Goal: Entertainment & Leisure: Consume media (video, audio)

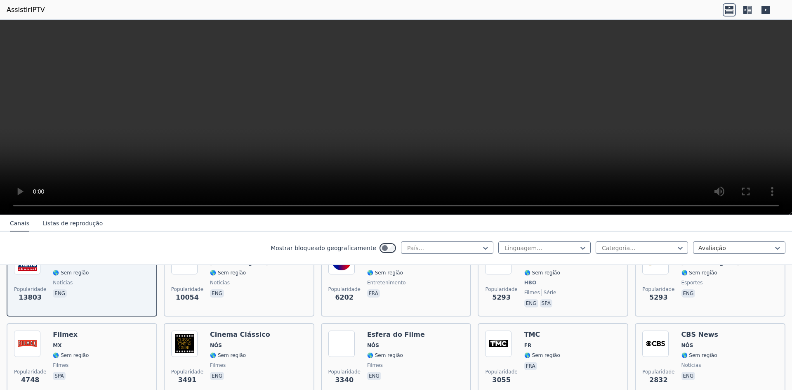
scroll to position [124, 0]
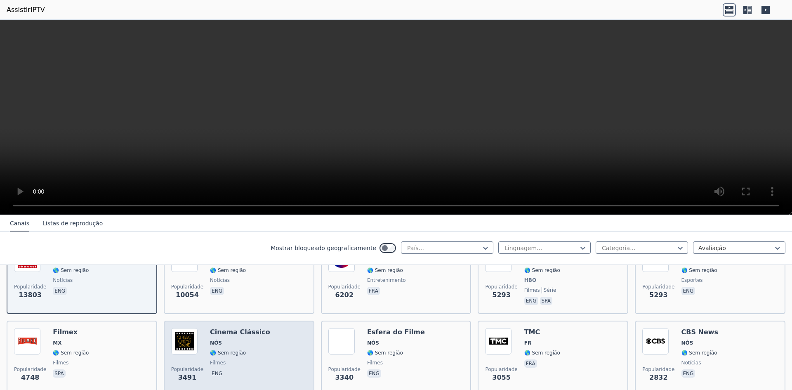
click at [233, 350] on font "🌎 Sem região" at bounding box center [228, 353] width 36 height 6
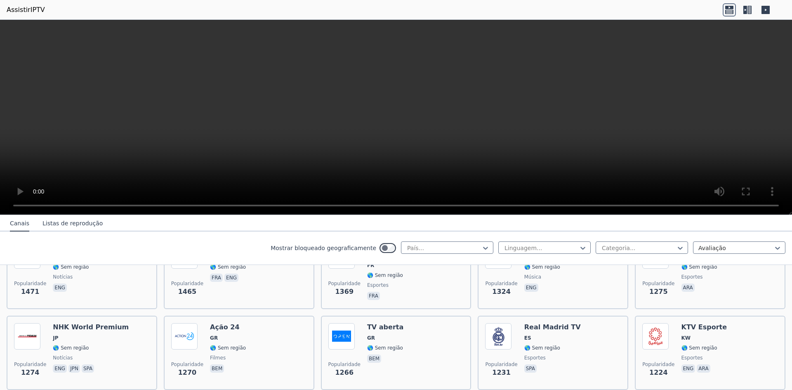
scroll to position [619, 0]
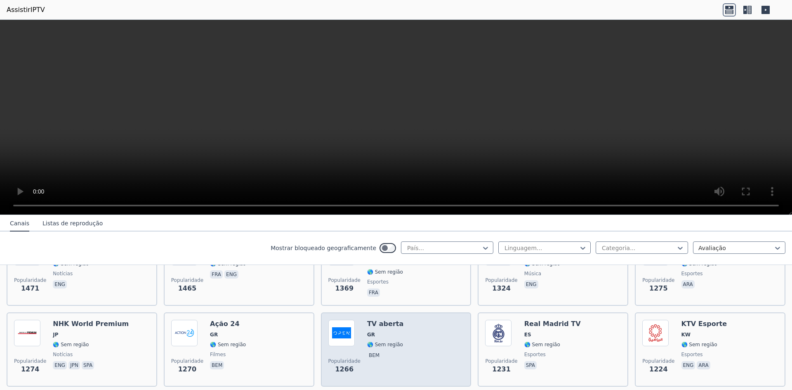
click at [397, 344] on div "Popularidade 1266 TV aberta GR 🌎 Sem região bem" at bounding box center [397, 349] width 136 height 59
click at [421, 342] on div "Popularidade 1266 TV aberta GR 🌎 Sem região bem" at bounding box center [397, 349] width 136 height 59
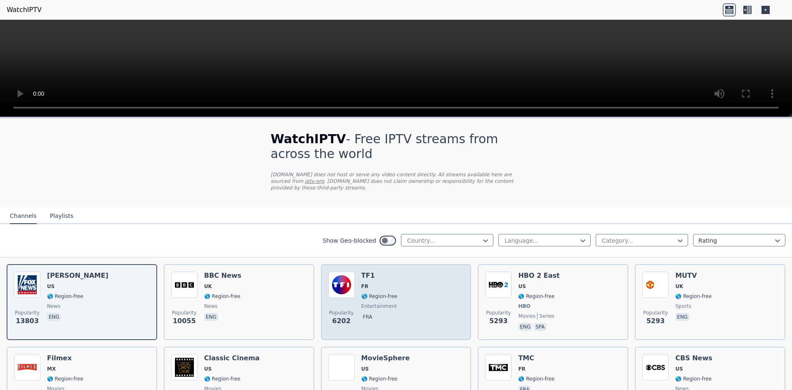
click at [375, 303] on span "entertainment" at bounding box center [380, 306] width 36 height 7
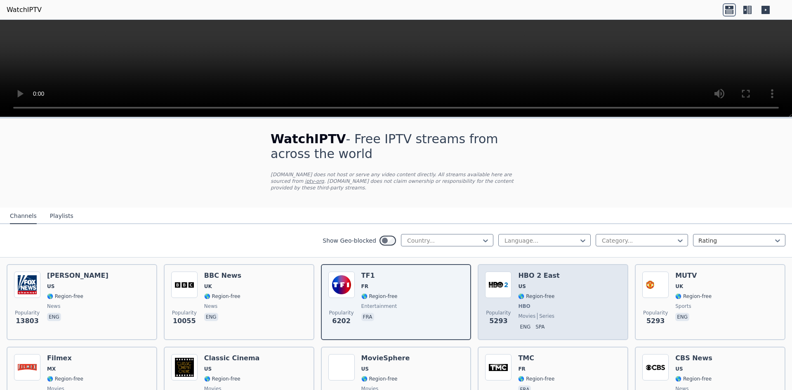
click at [552, 290] on div "Popularity 5293 HBO 2 East US 🌎 Region-free HBO movies series eng spa" at bounding box center [553, 302] width 136 height 61
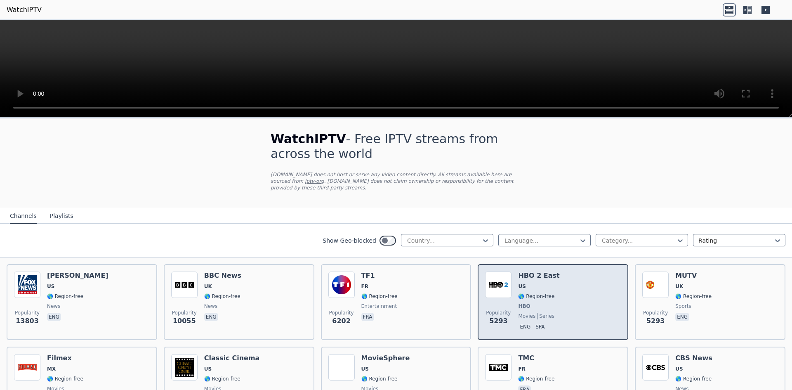
click at [552, 290] on div "Popularity 5293 HBO 2 East US 🌎 Region-free HBO movies series eng spa" at bounding box center [553, 302] width 136 height 61
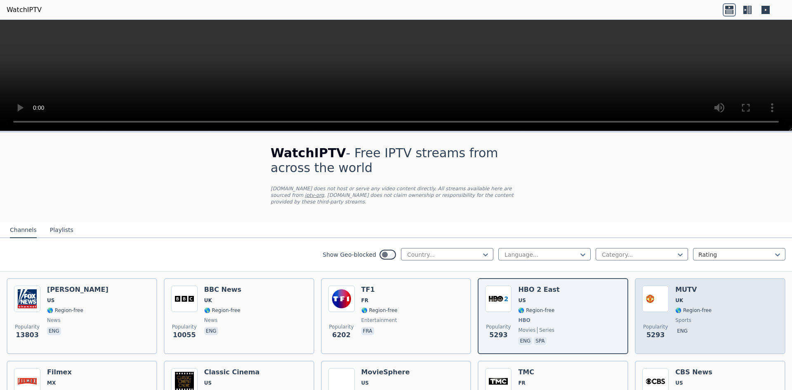
click at [670, 300] on div "Popularity 5293 MUTV UK 🌎 Region-free sports eng" at bounding box center [711, 316] width 136 height 61
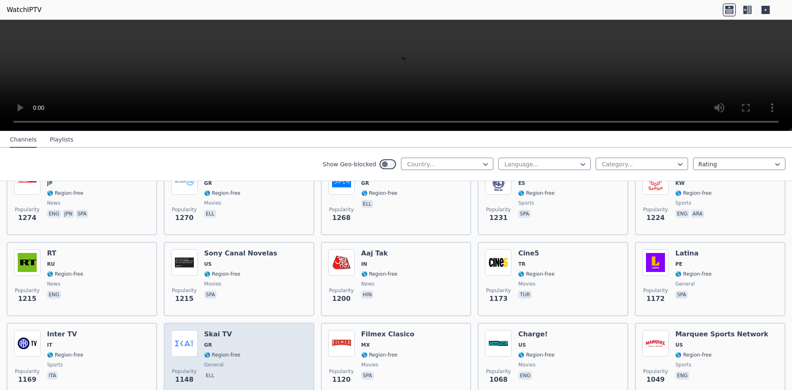
scroll to position [702, 0]
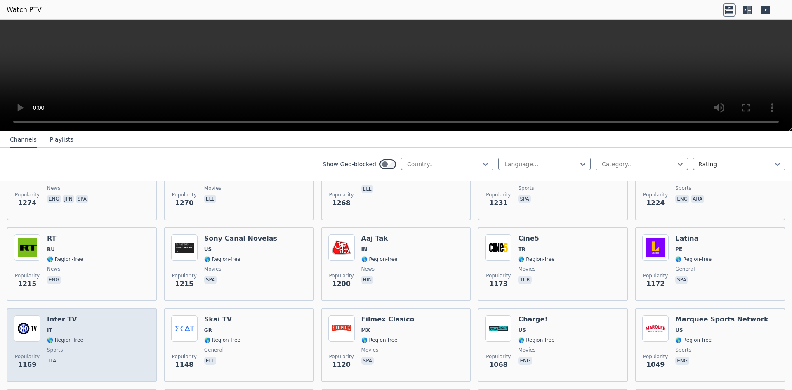
click at [108, 325] on div "Popularity 1169 Inter TV IT 🌎 Region-free sports ita" at bounding box center [82, 344] width 136 height 59
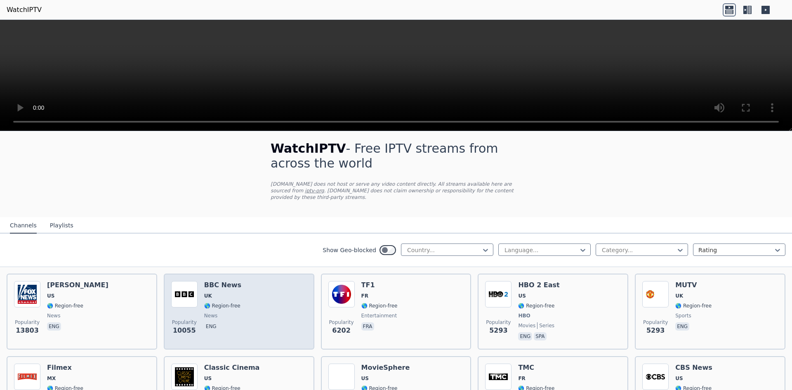
scroll to position [0, 0]
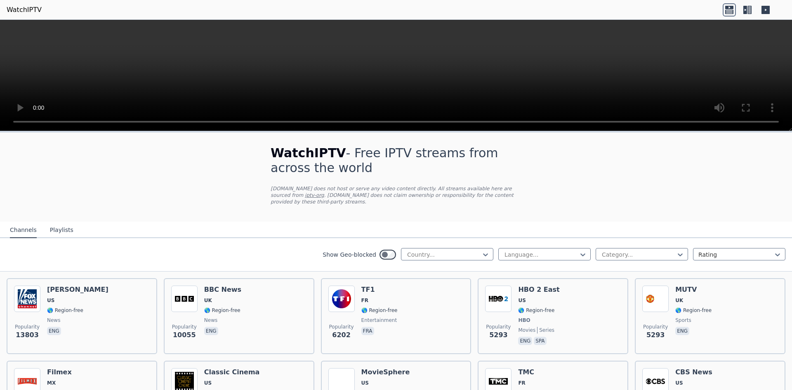
click at [59, 225] on button "Playlists" at bounding box center [62, 230] width 24 height 16
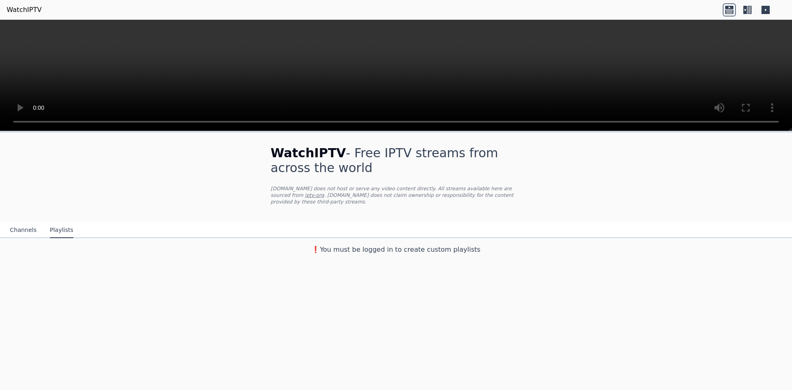
click at [25, 227] on button "Channels" at bounding box center [23, 230] width 27 height 16
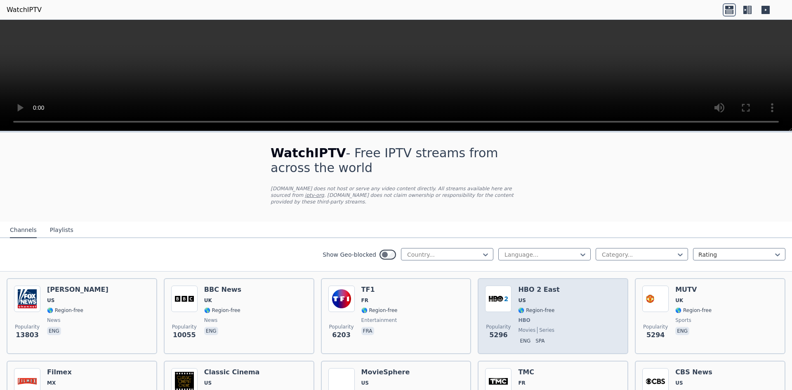
click at [562, 317] on div "Popularity 5296 HBO 2 East US 🌎 Region-free HBO movies series eng spa" at bounding box center [553, 316] width 136 height 61
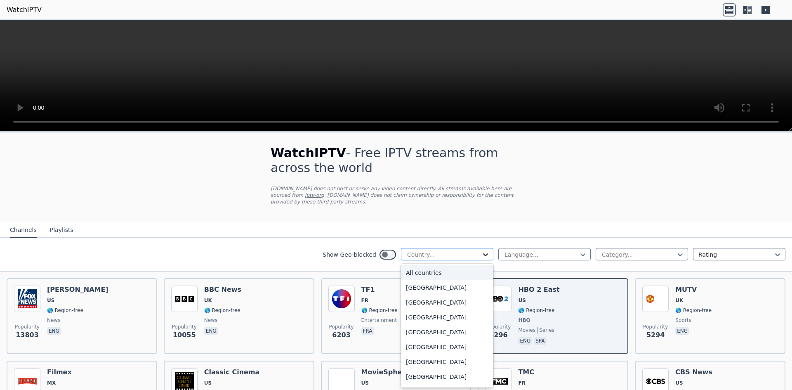
click at [482, 251] on icon at bounding box center [486, 255] width 8 height 8
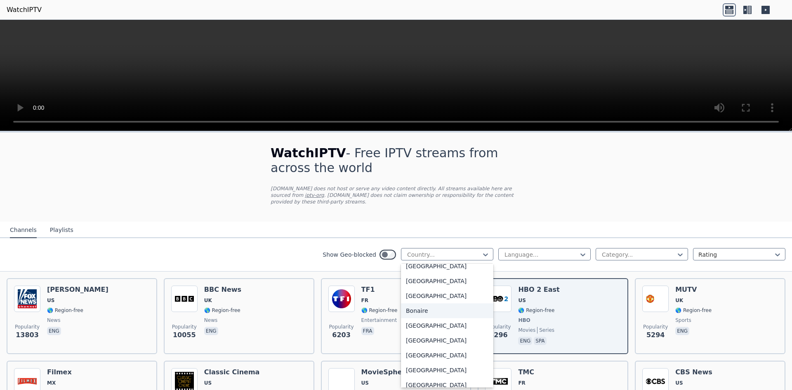
scroll to position [330, 0]
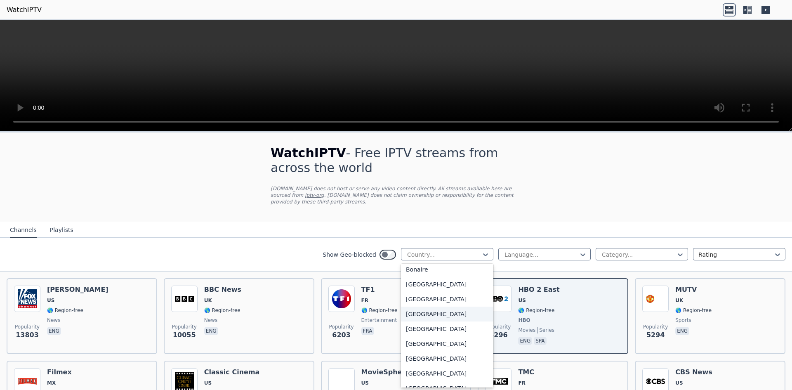
click at [414, 311] on div "Brazil" at bounding box center [447, 314] width 92 height 15
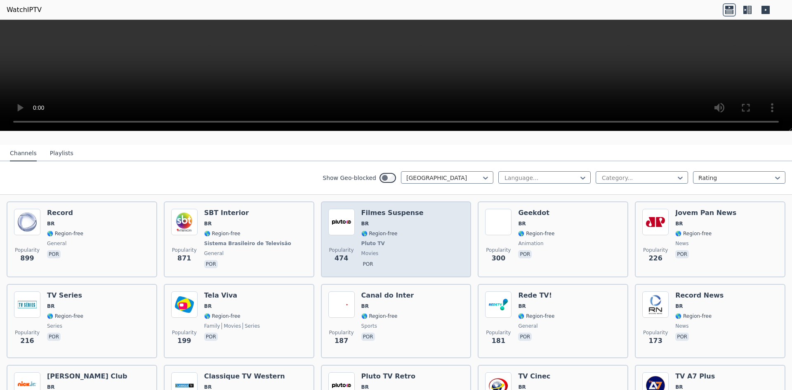
scroll to position [83, 0]
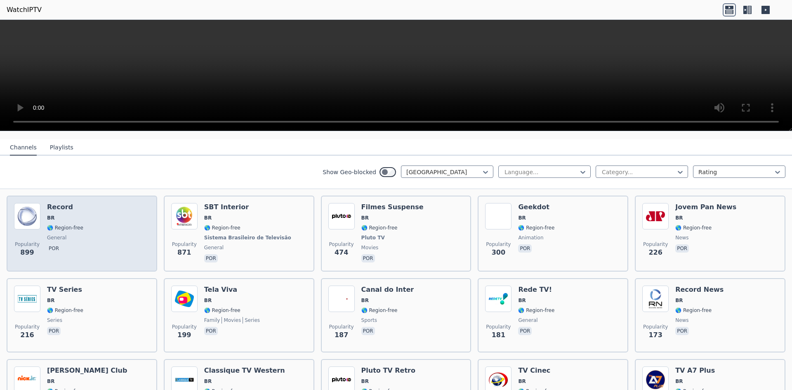
click at [113, 242] on div "Popularity 899 Record BR 🌎 Region-free general por" at bounding box center [82, 233] width 136 height 61
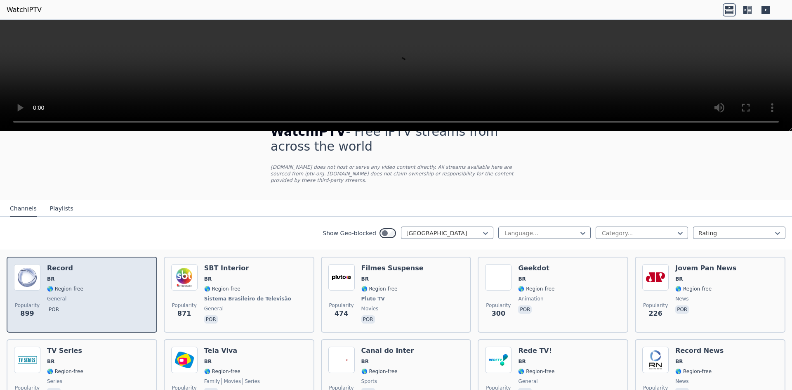
scroll to position [0, 0]
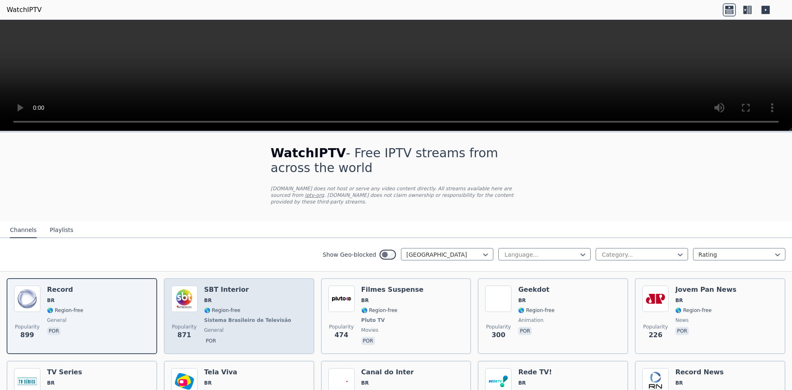
click at [241, 307] on span "🌎 Region-free" at bounding box center [248, 310] width 89 height 7
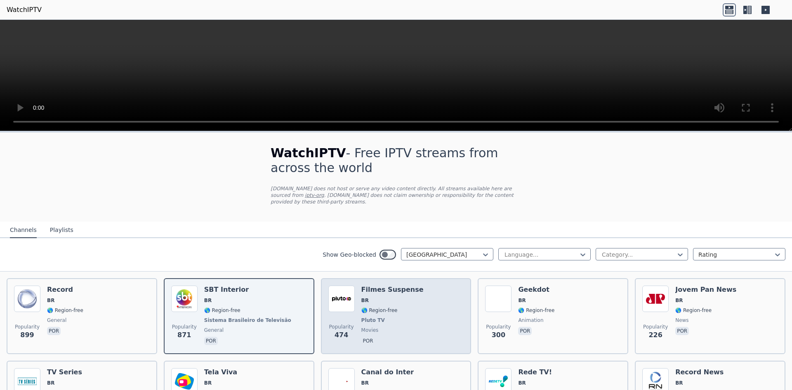
click at [407, 307] on span "🌎 Region-free" at bounding box center [393, 310] width 62 height 7
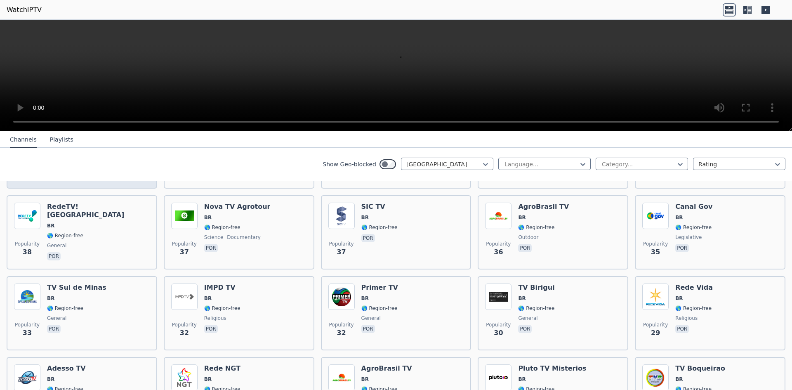
scroll to position [660, 0]
